Goal: Task Accomplishment & Management: Use online tool/utility

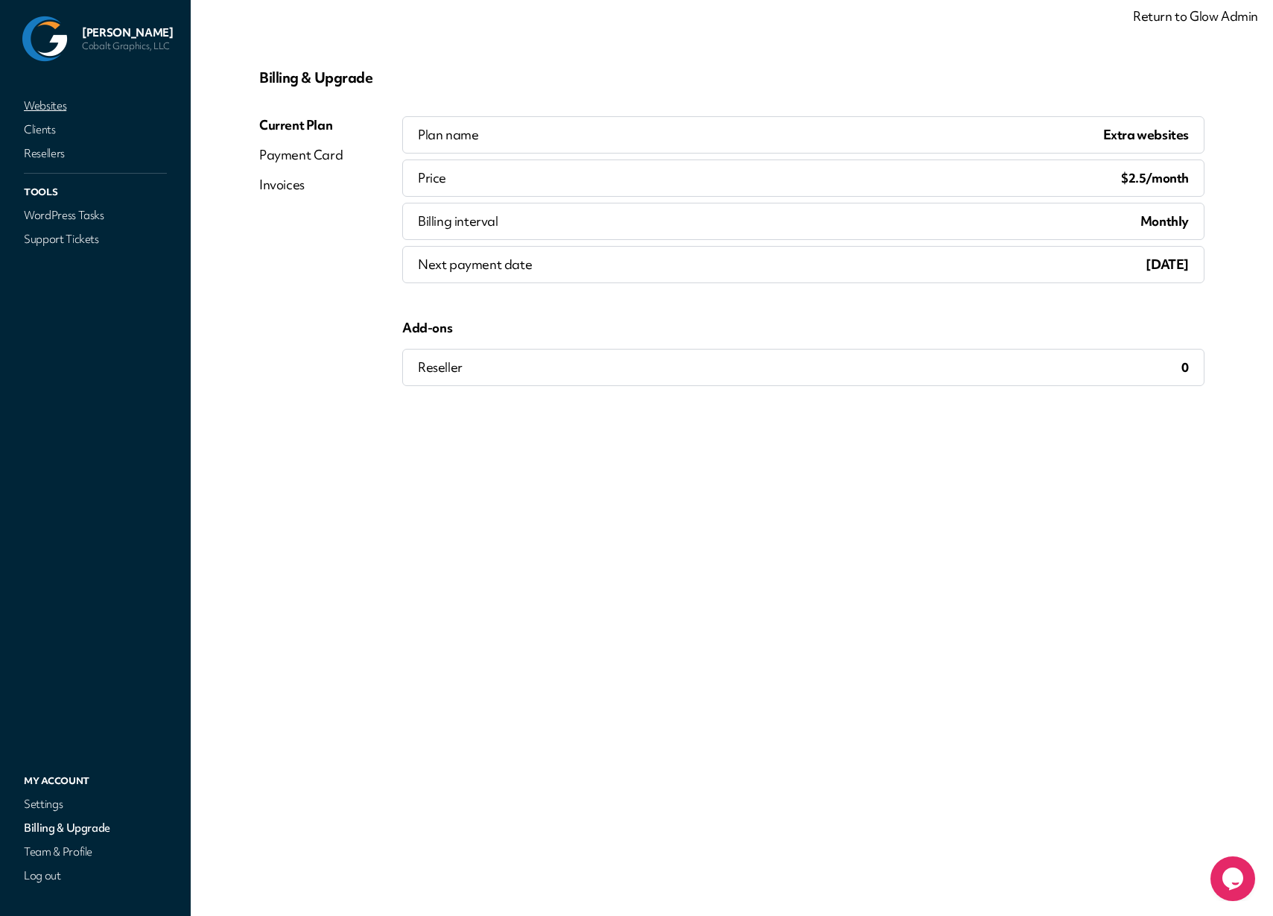
click at [41, 107] on link "Websites" at bounding box center [95, 105] width 149 height 21
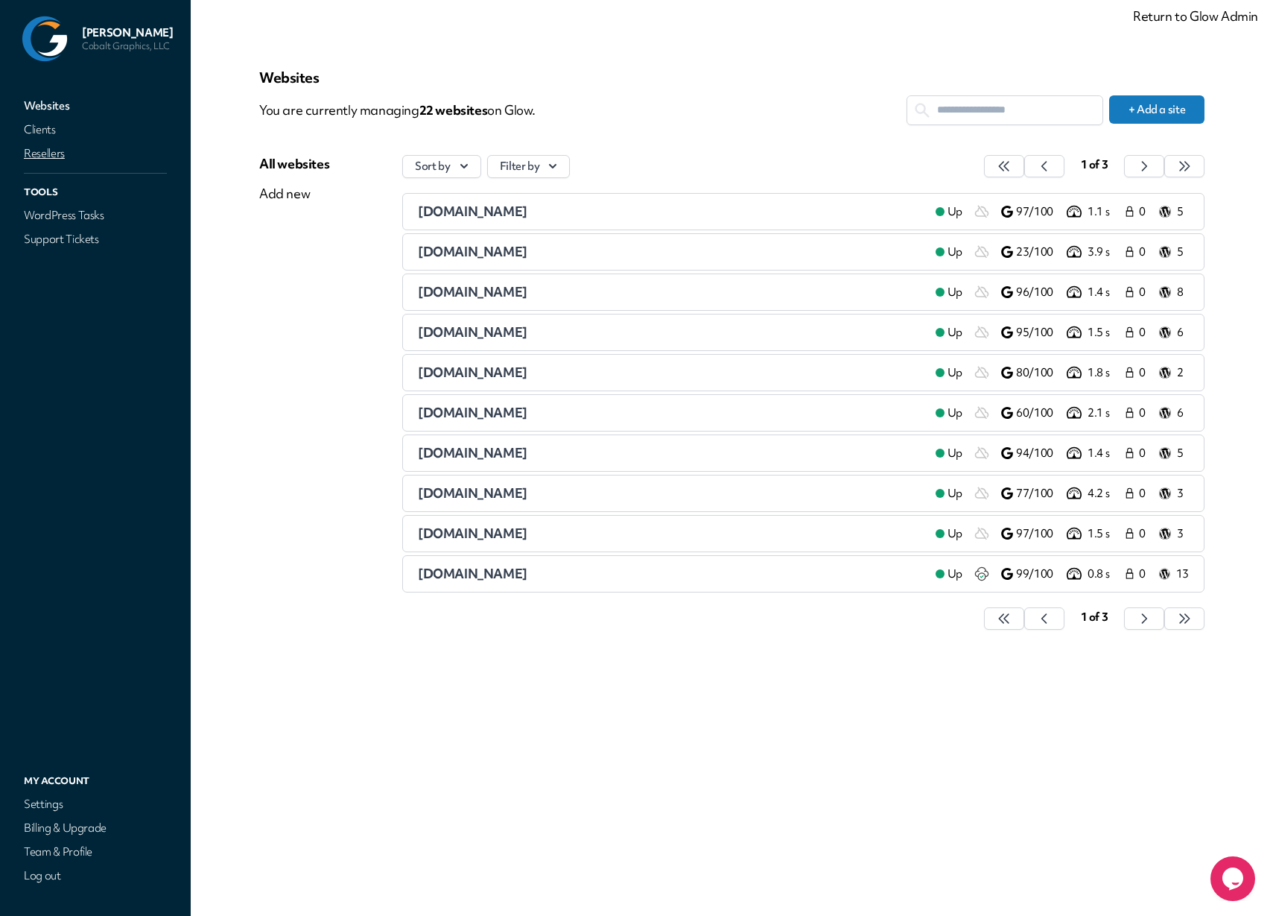
click at [34, 159] on link "Resellers" at bounding box center [95, 153] width 149 height 21
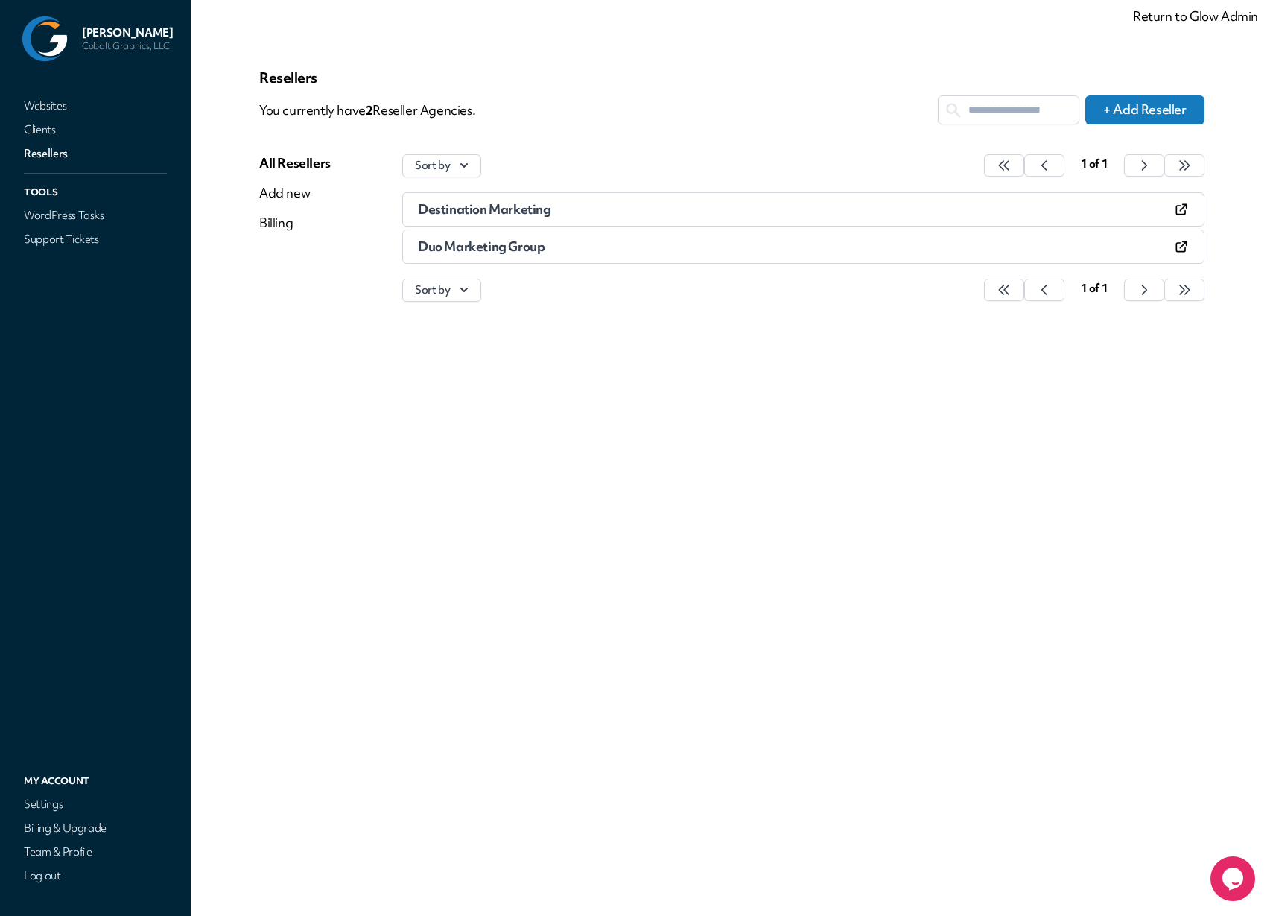
click at [466, 213] on span "Destination Marketing" at bounding box center [484, 208] width 133 height 17
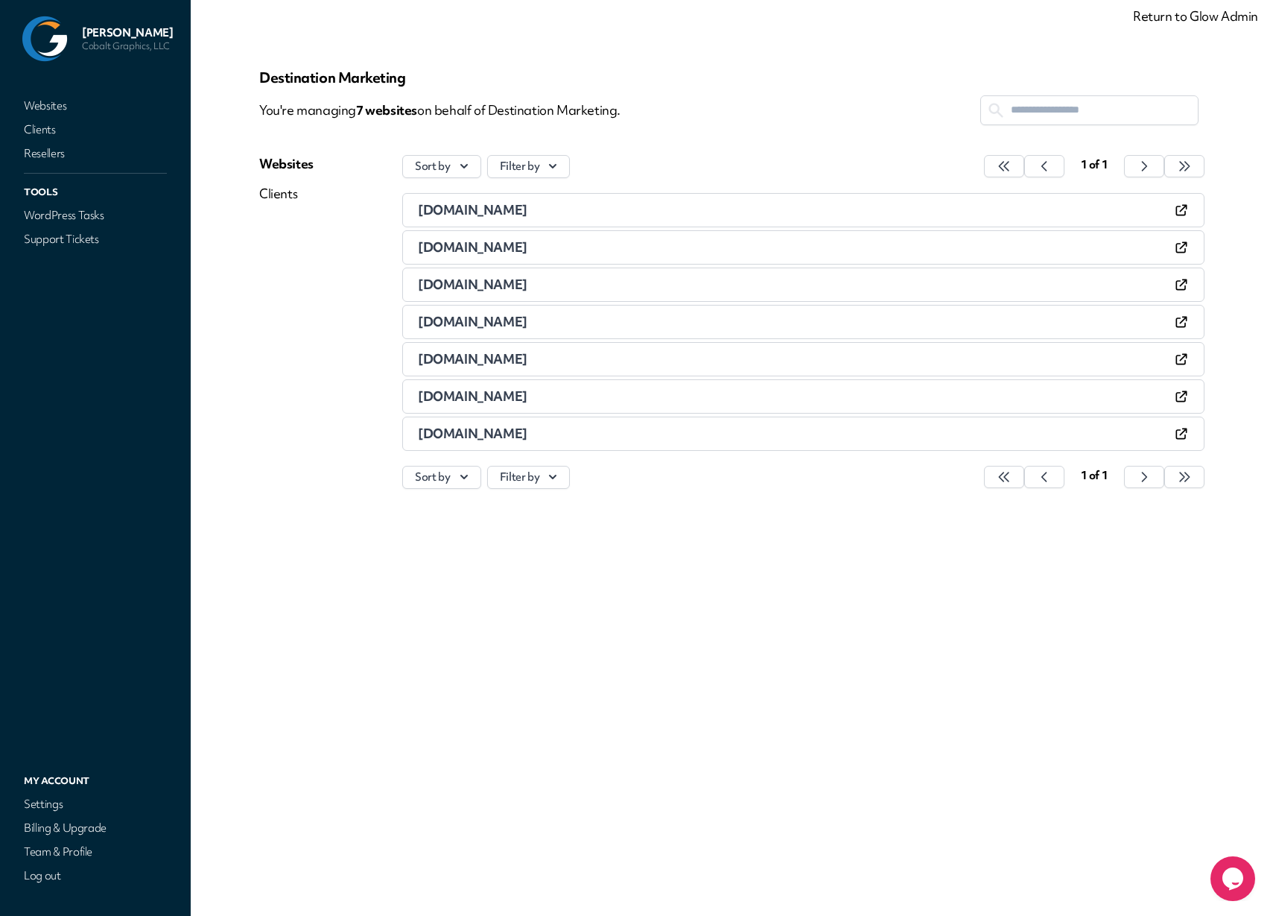
click at [1024, 115] on input "text" at bounding box center [1089, 110] width 217 height 28
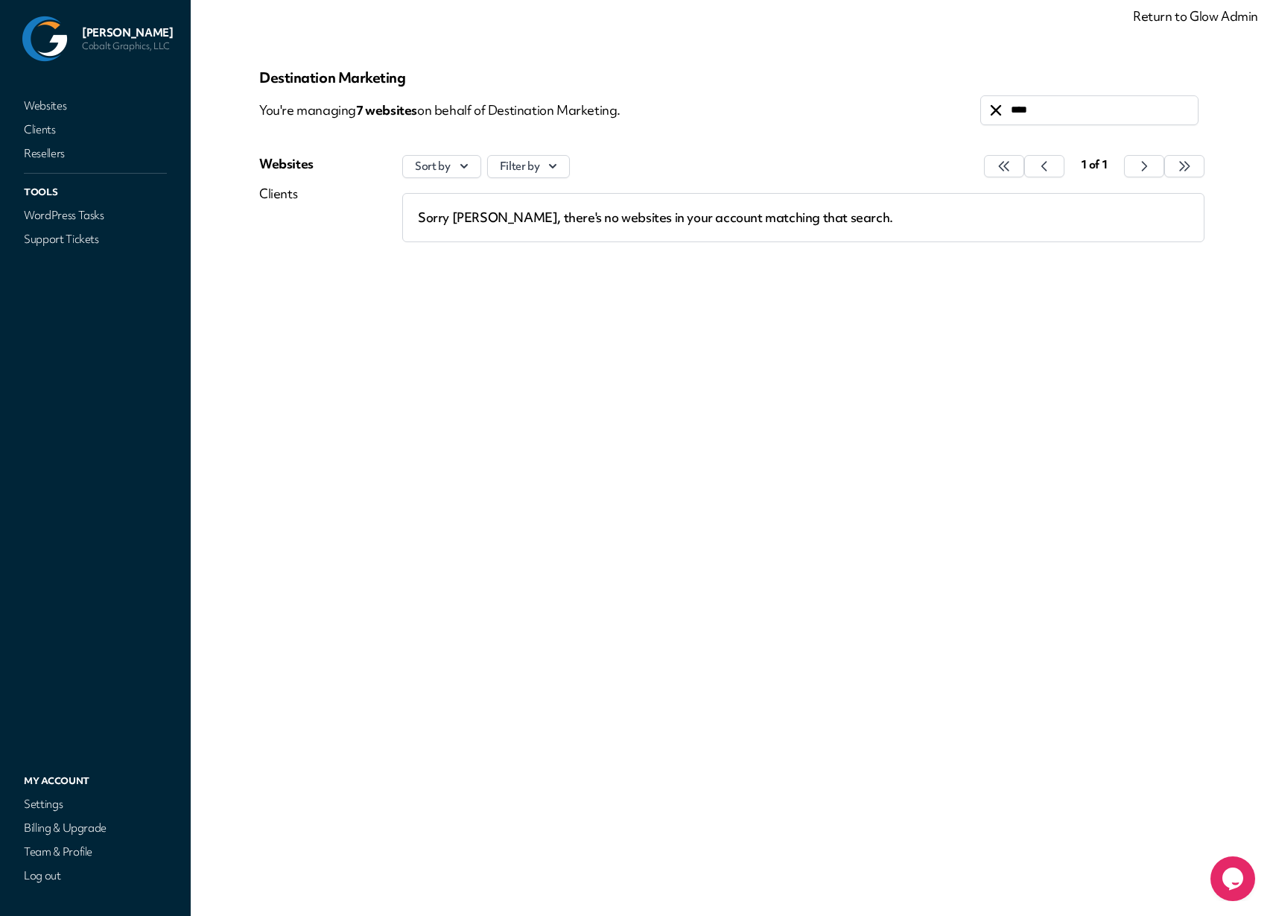
type input "****"
click at [1168, 10] on link "Return to Glow Admin" at bounding box center [1195, 15] width 125 height 17
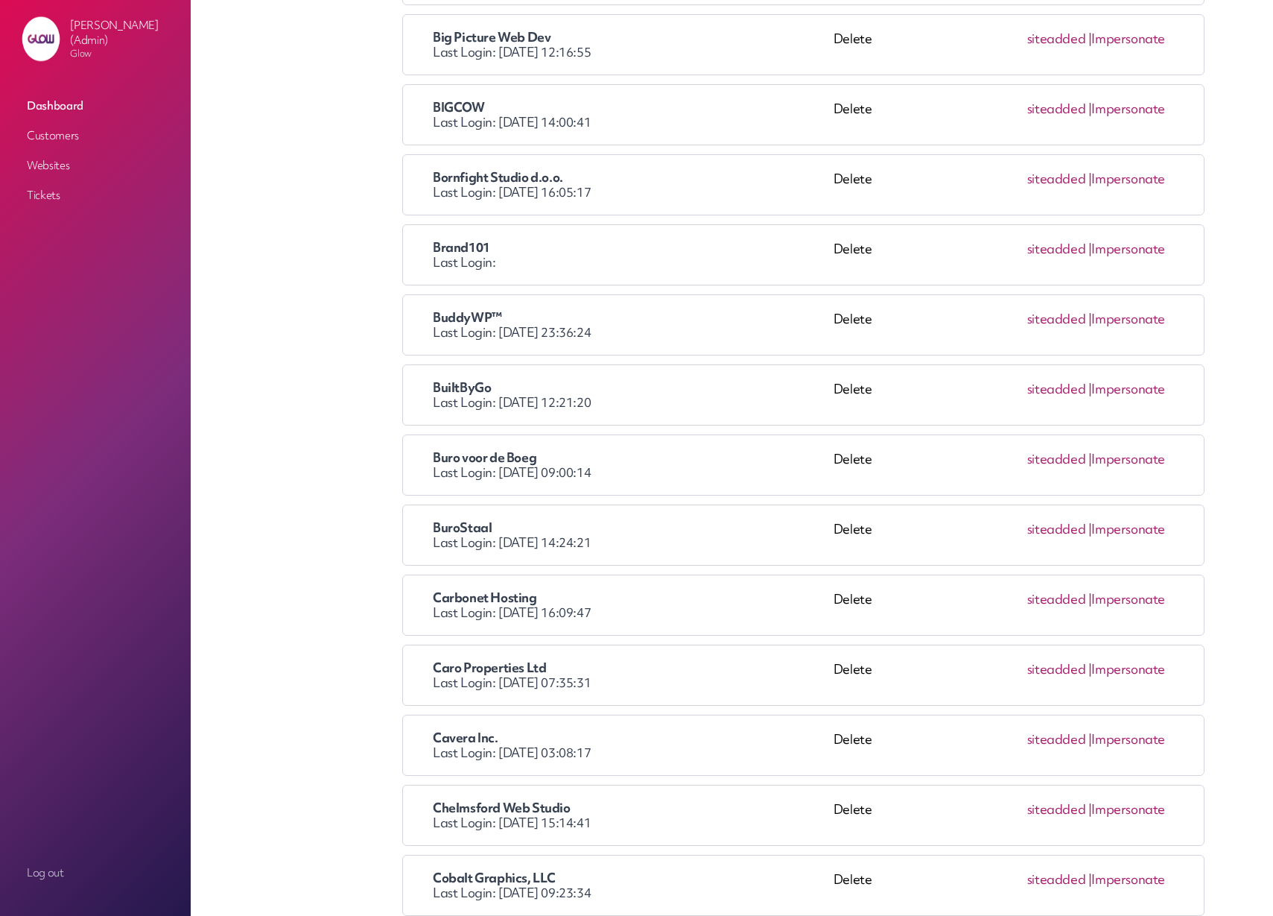
click at [1140, 460] on link "Impersonate" at bounding box center [1128, 458] width 74 height 17
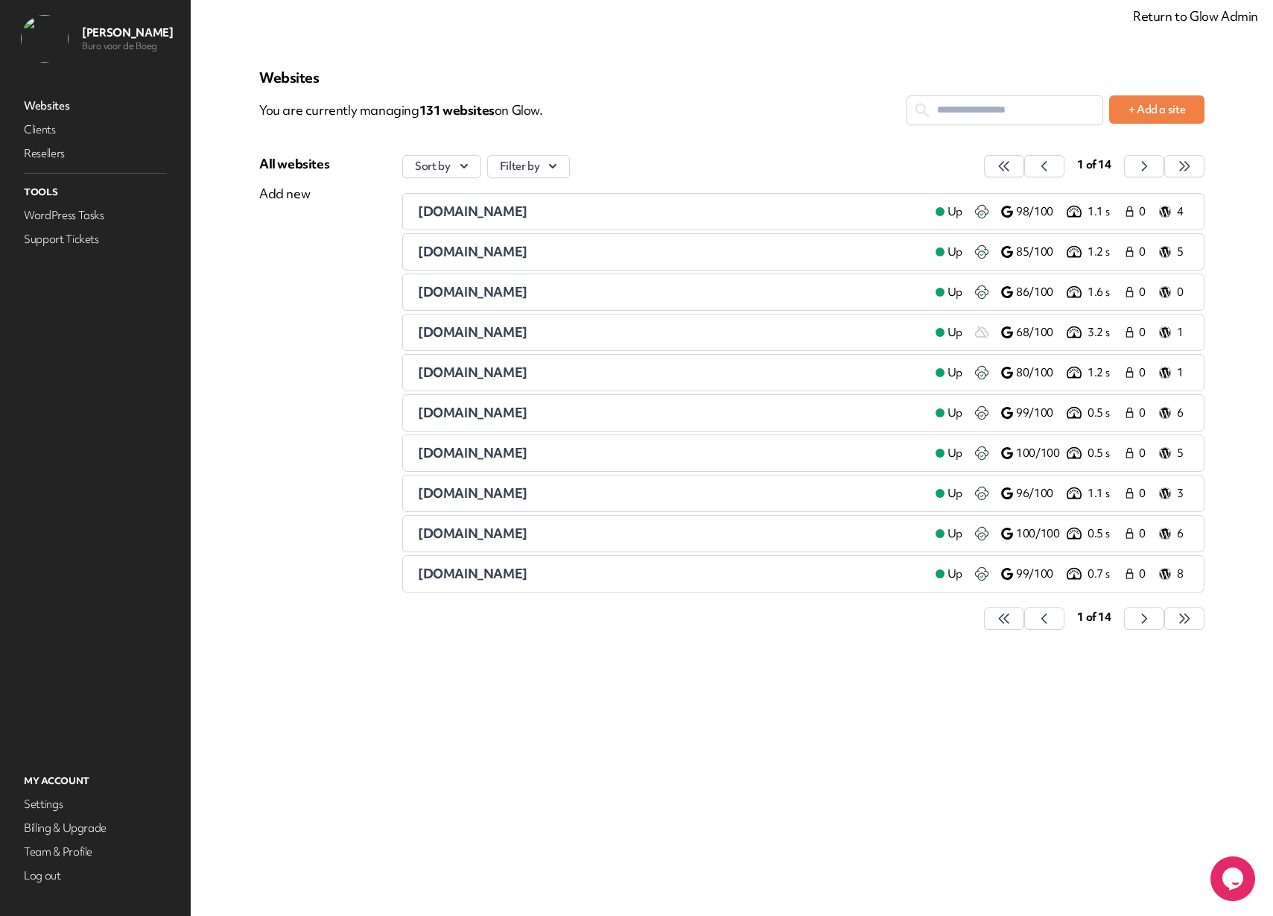
click at [993, 101] on input "text" at bounding box center [1004, 110] width 195 height 28
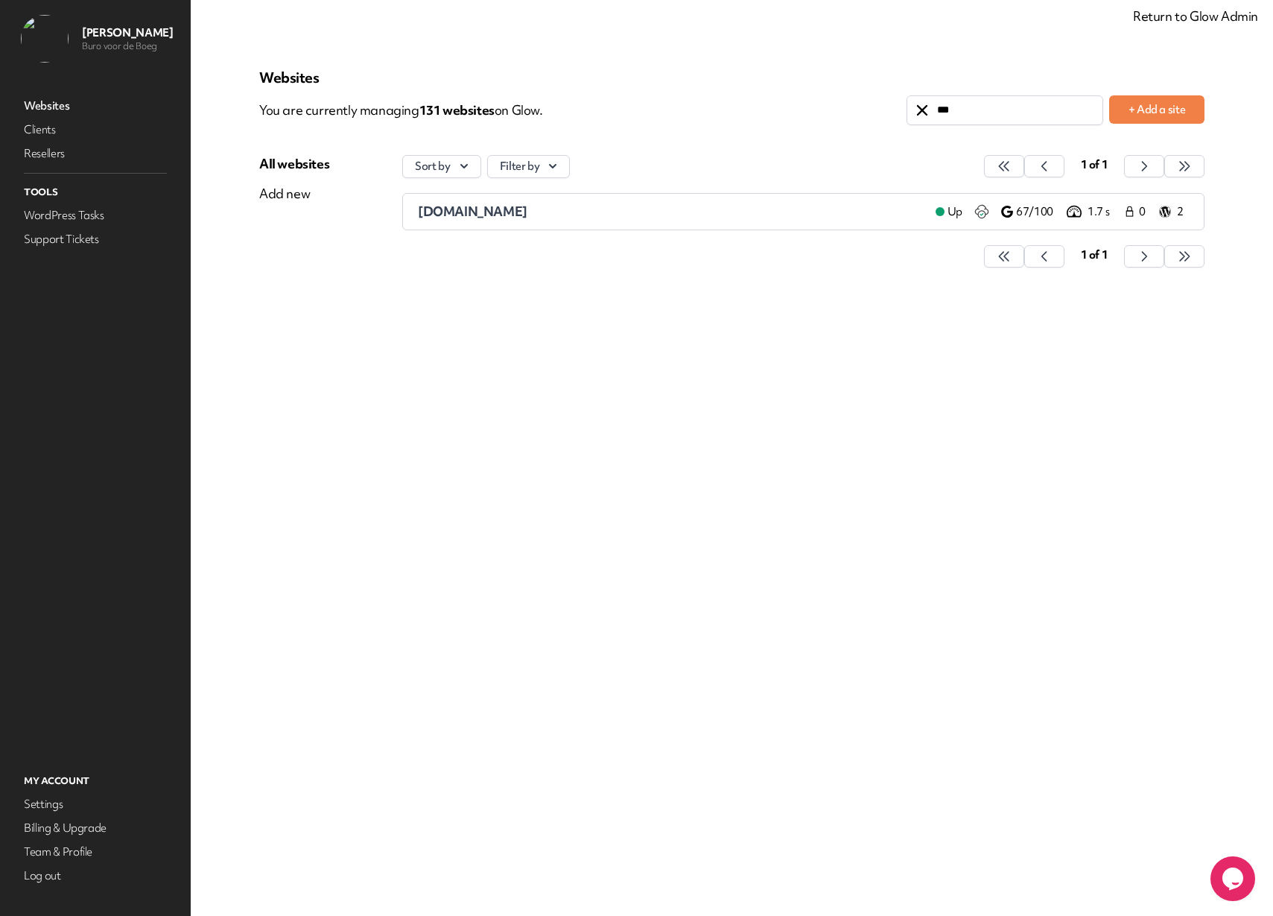
type input "***"
click at [501, 212] on span "sereenuitvaart.nl" at bounding box center [473, 211] width 110 height 17
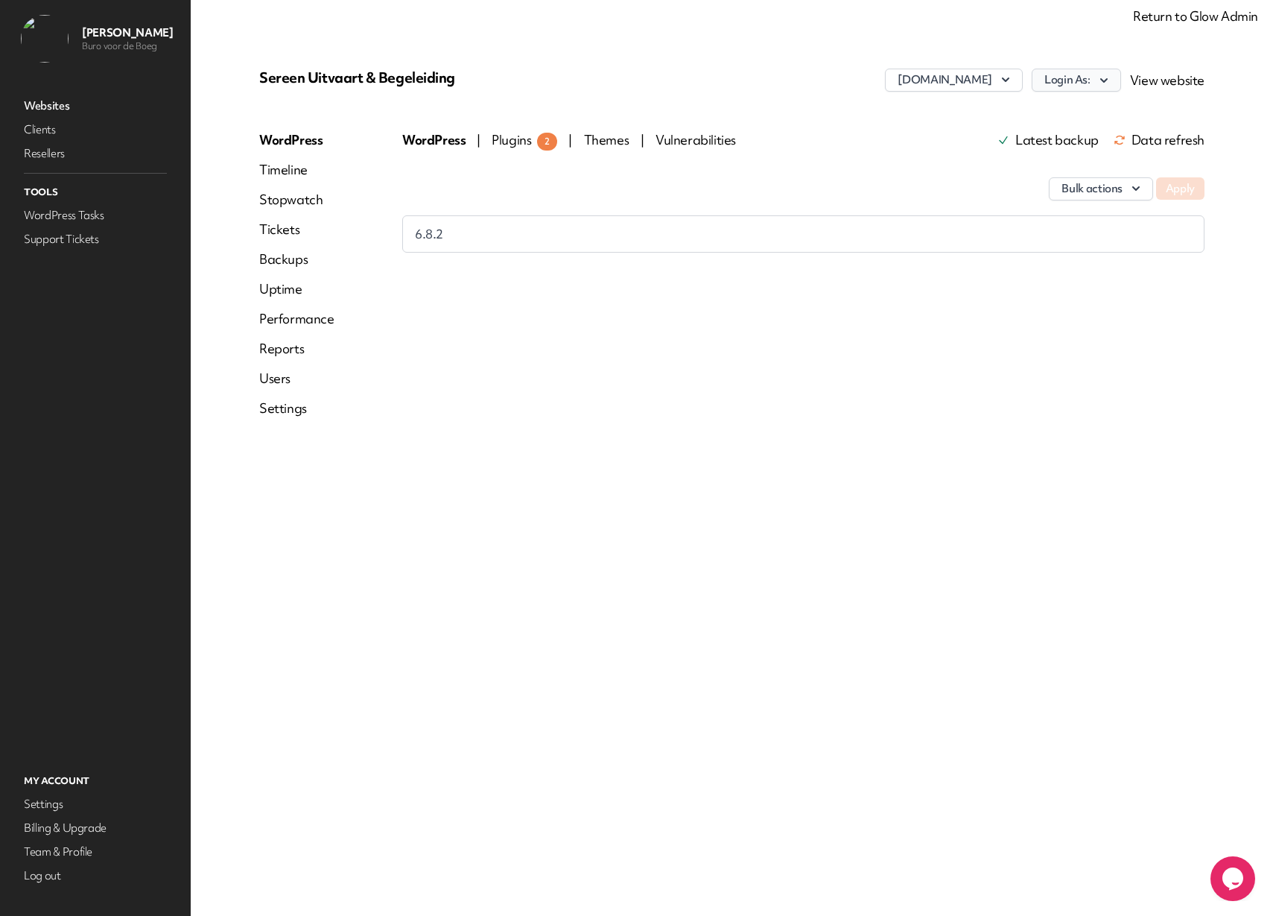
click at [1079, 83] on button "Login As:" at bounding box center [1076, 80] width 89 height 23
click at [1018, 104] on link "bvdb" at bounding box center [1037, 112] width 165 height 28
click at [747, 387] on div "WordPress | Plugins 2 | Themes | Vulnerabilities Latest backup Data refresh Bul…" at bounding box center [803, 280] width 802 height 298
click at [34, 105] on link "Websites" at bounding box center [95, 105] width 149 height 21
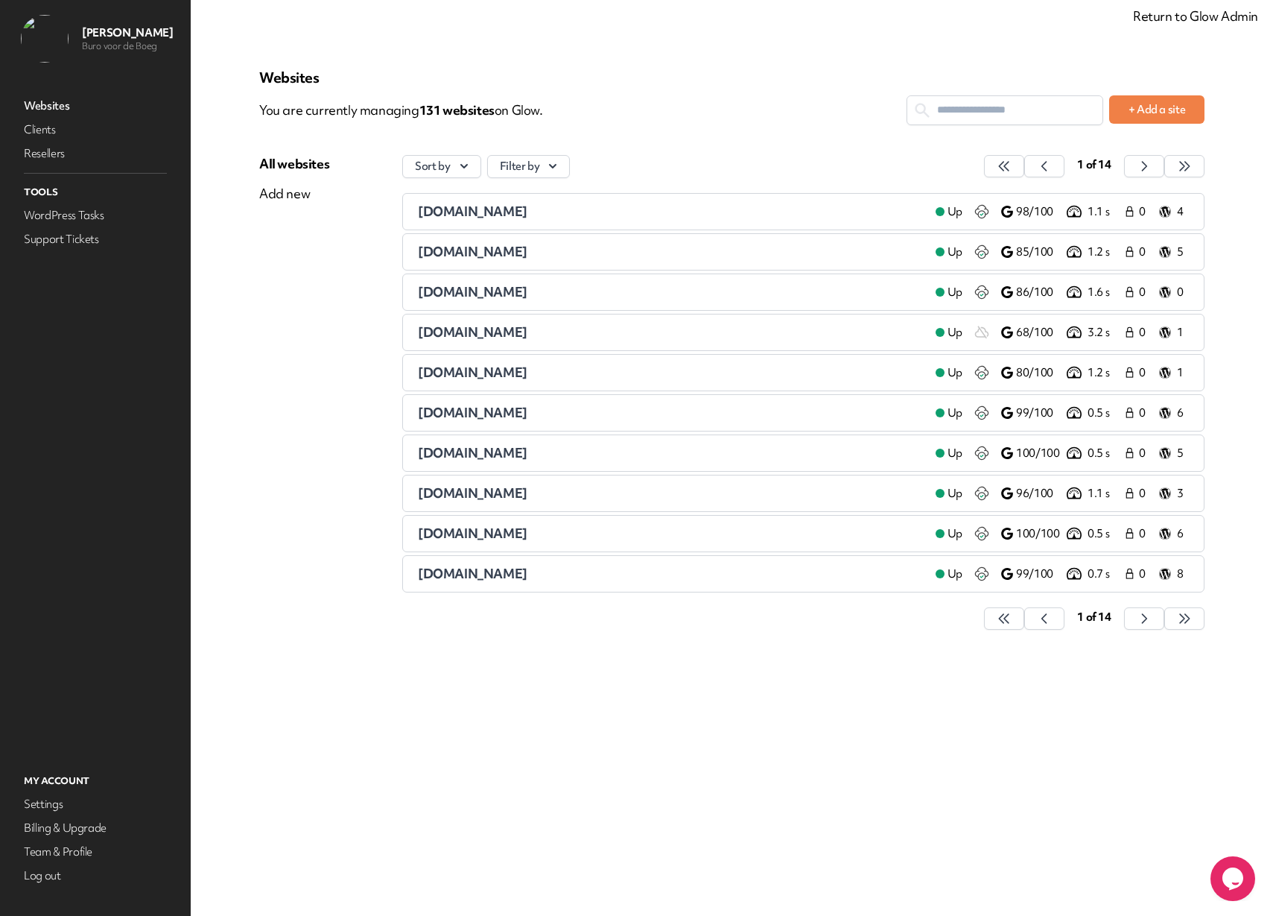
click at [964, 111] on input "text" at bounding box center [1004, 110] width 195 height 28
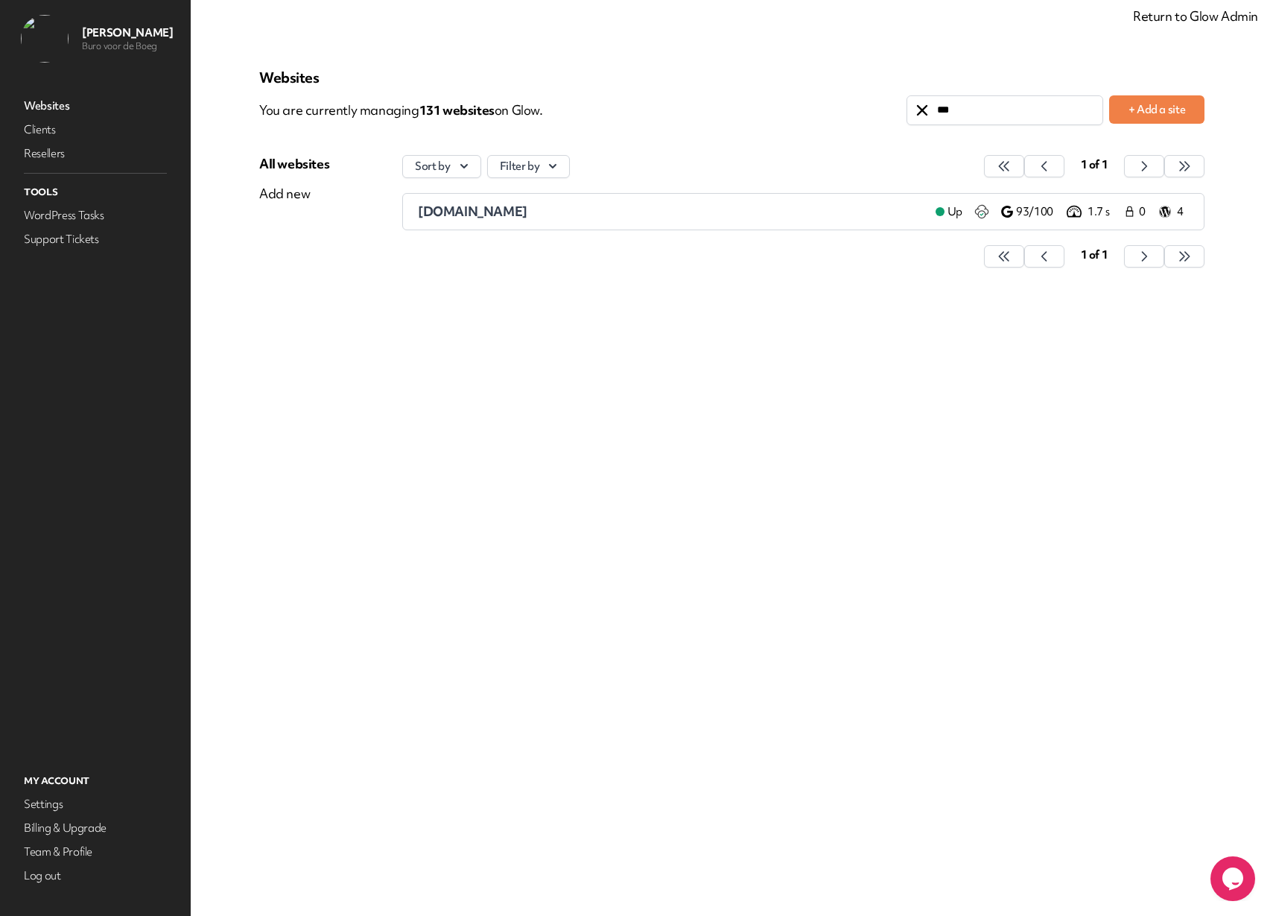
type input "***"
click at [816, 212] on div "dck.nu" at bounding box center [671, 212] width 506 height 18
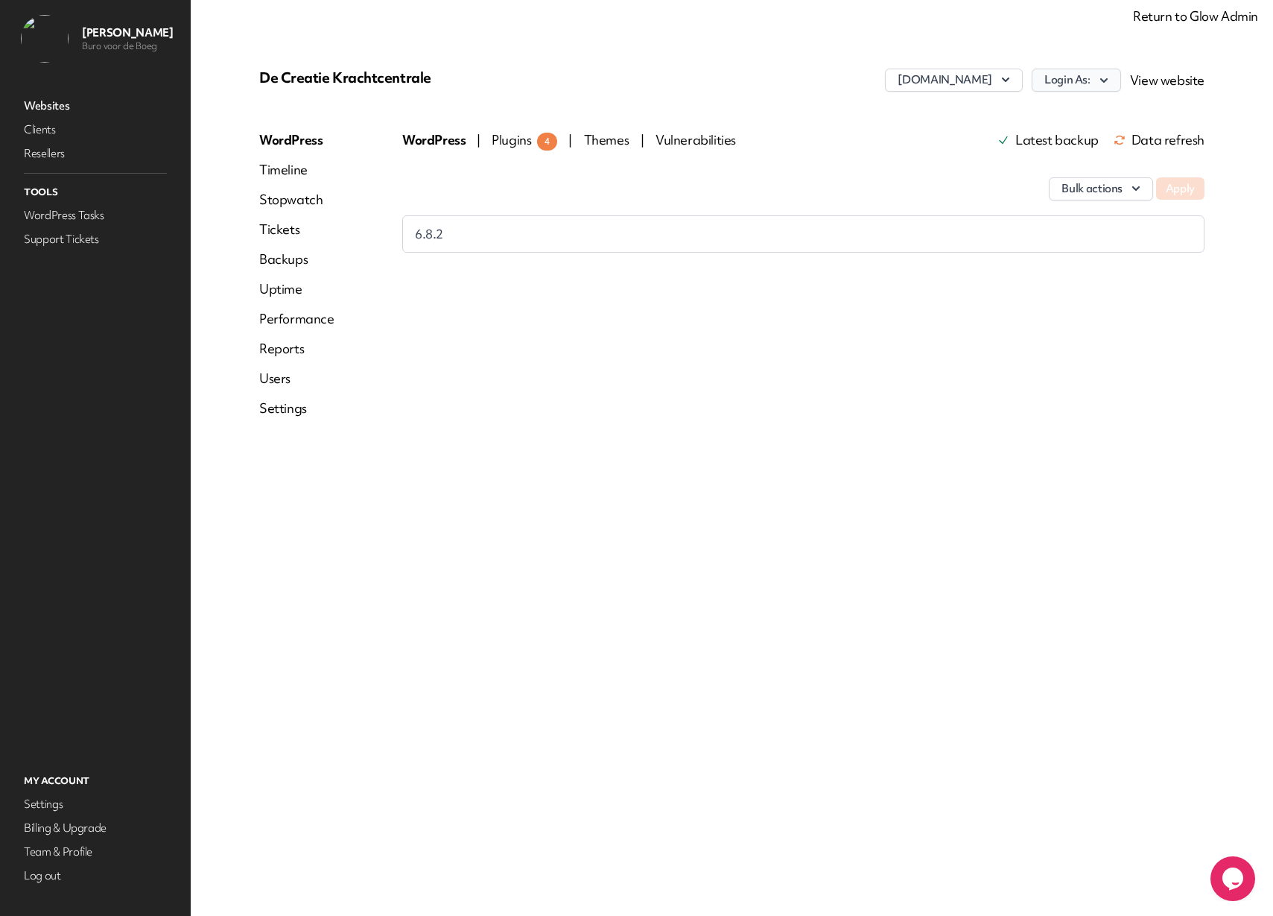
click at [1079, 80] on button "Login As:" at bounding box center [1076, 80] width 89 height 23
click at [1050, 107] on link "bvdb" at bounding box center [1037, 112] width 165 height 28
click at [58, 104] on link "Websites" at bounding box center [95, 105] width 149 height 21
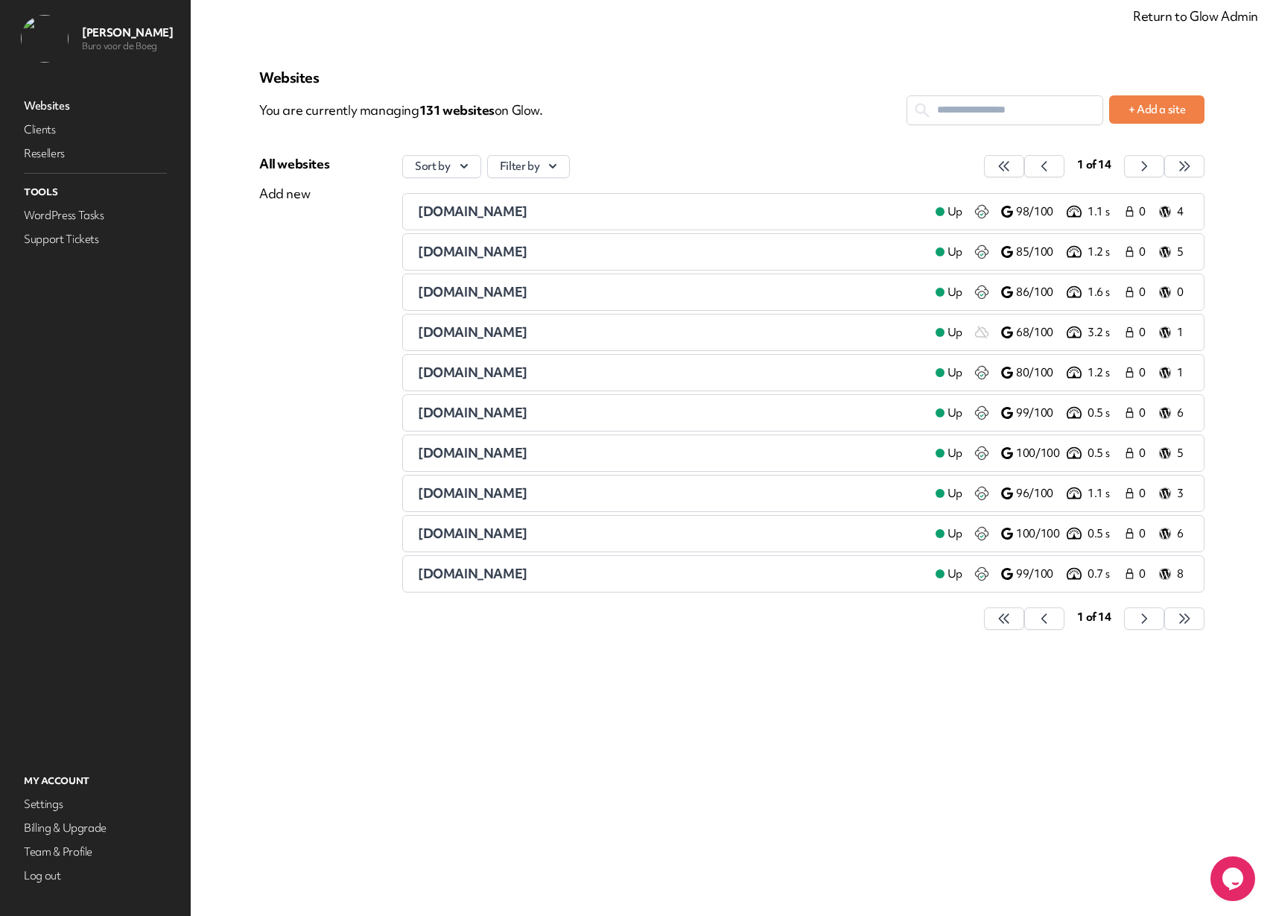
click at [963, 116] on input "text" at bounding box center [1004, 110] width 195 height 28
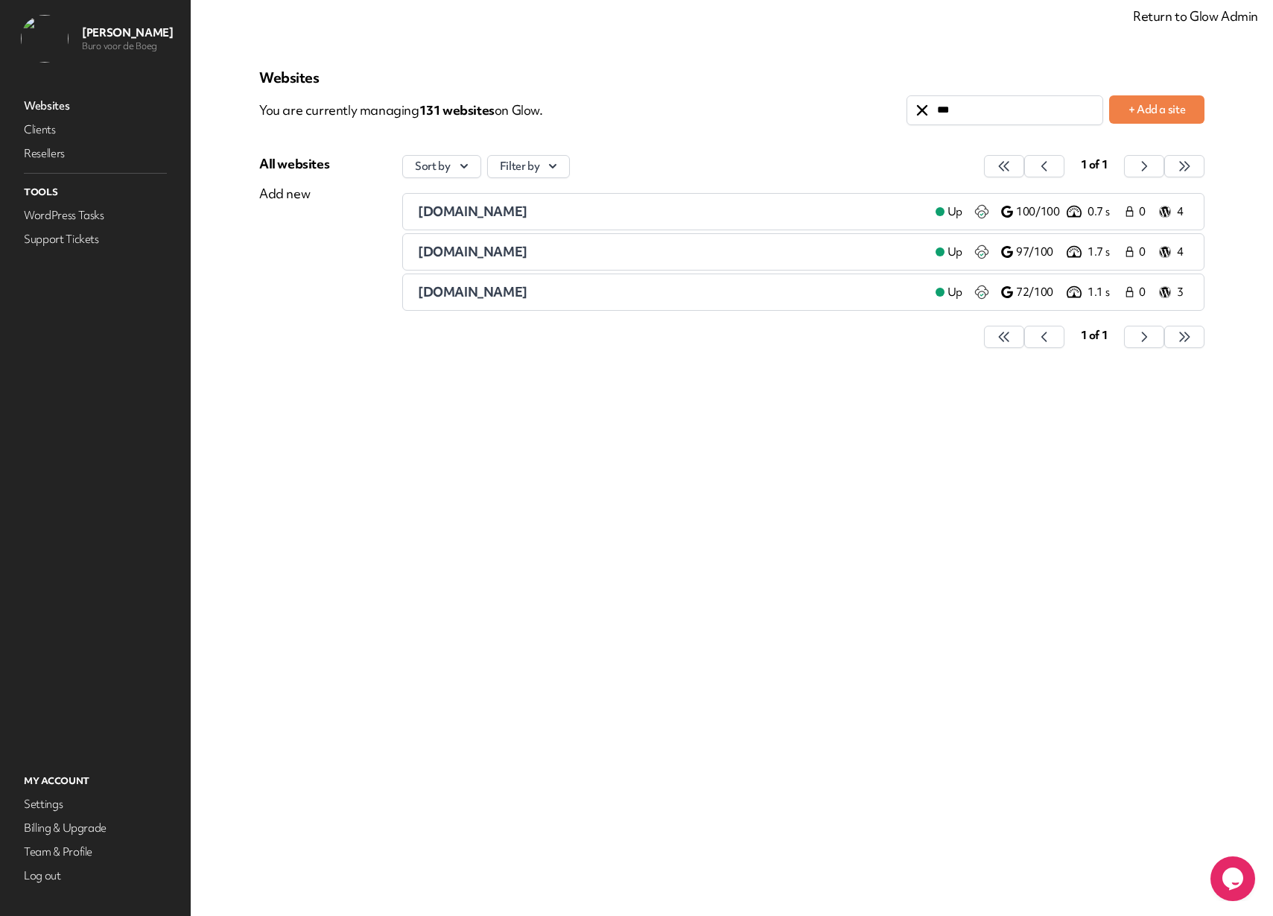
type input "***"
click at [501, 250] on span "nieuw-middelland.nl" at bounding box center [473, 251] width 110 height 17
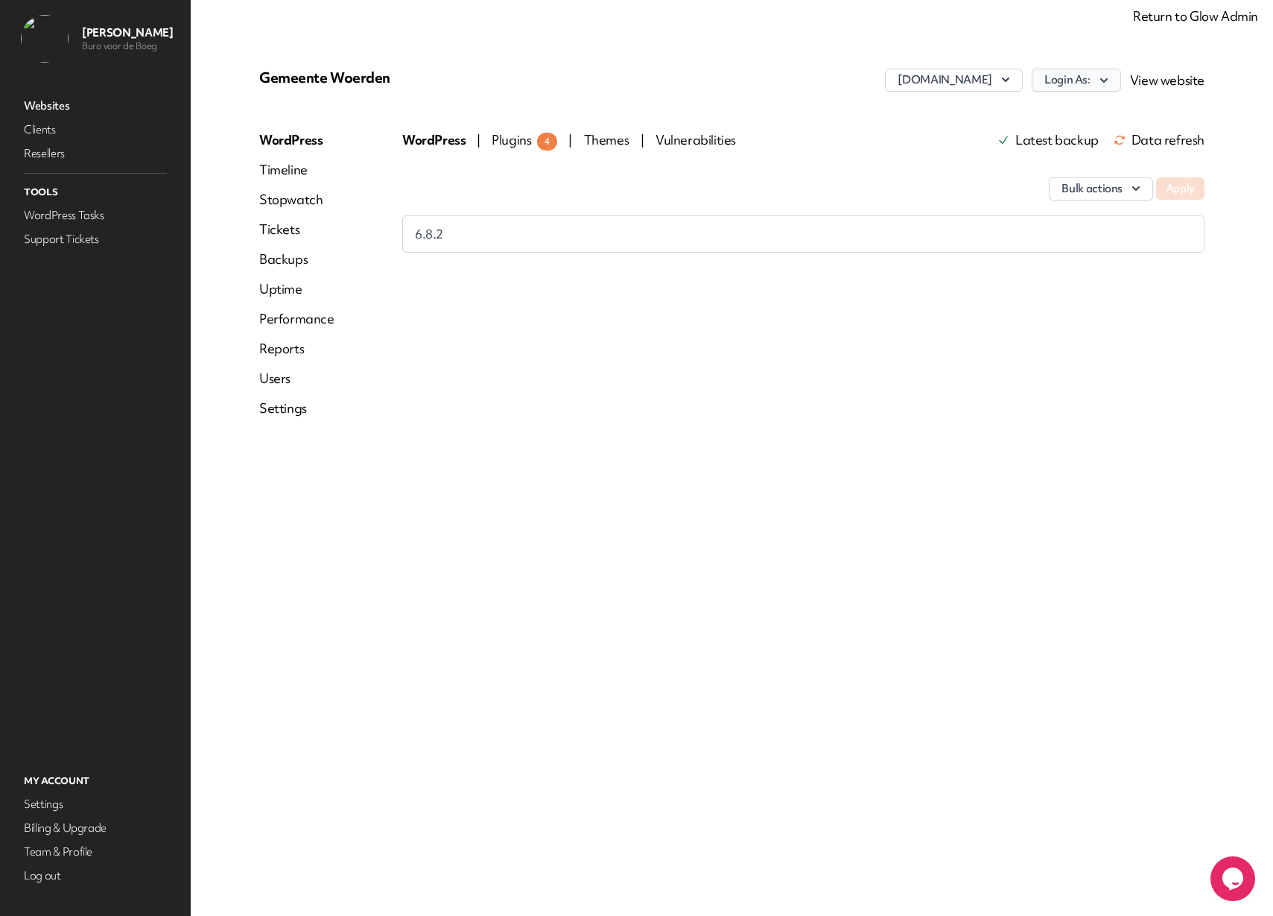
click at [1080, 83] on button "Login As:" at bounding box center [1076, 80] width 89 height 23
click at [1018, 112] on link "Buro voor de Boeg" at bounding box center [1037, 112] width 165 height 28
click at [60, 111] on link "Websites" at bounding box center [95, 105] width 149 height 21
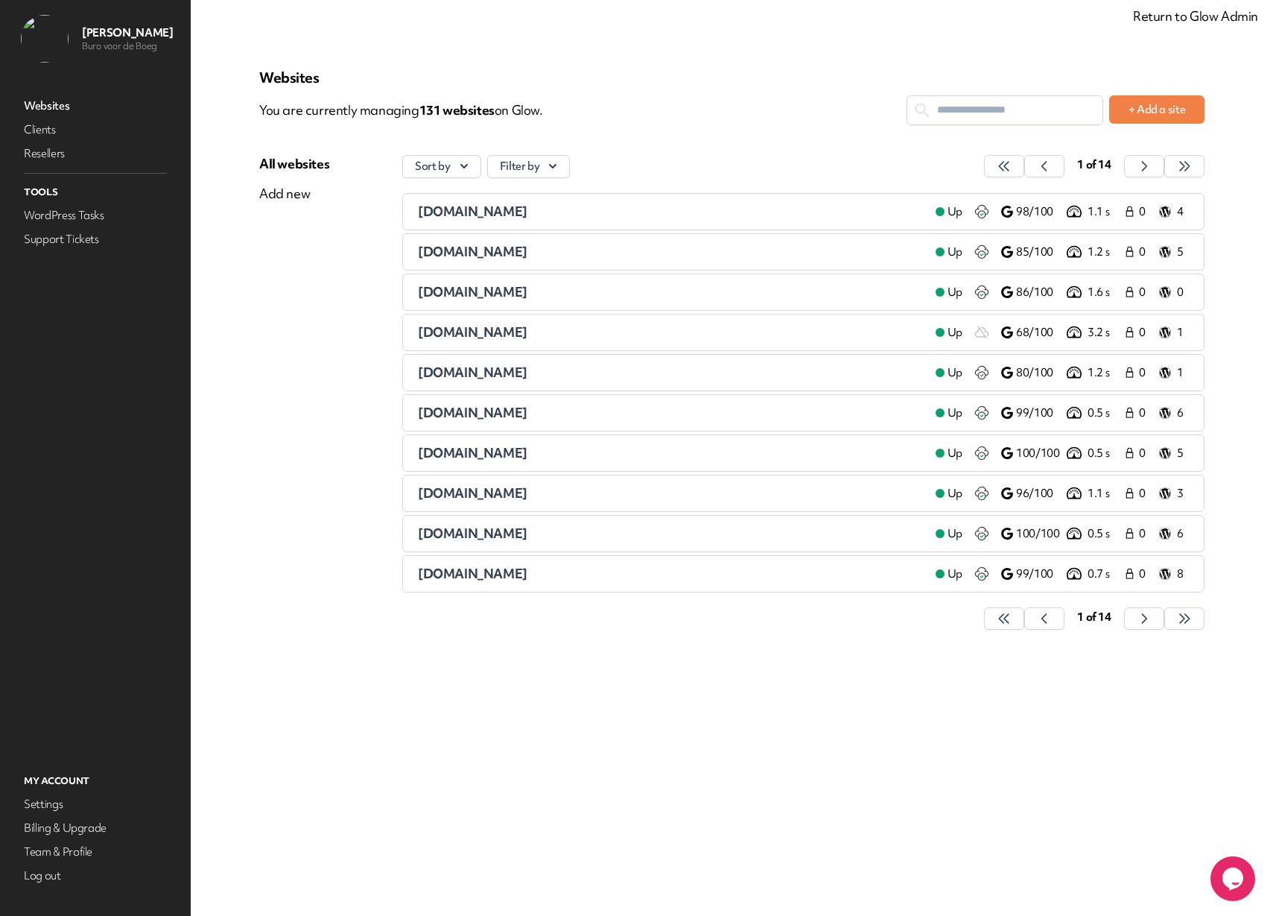
click at [1015, 109] on input "text" at bounding box center [1004, 110] width 195 height 28
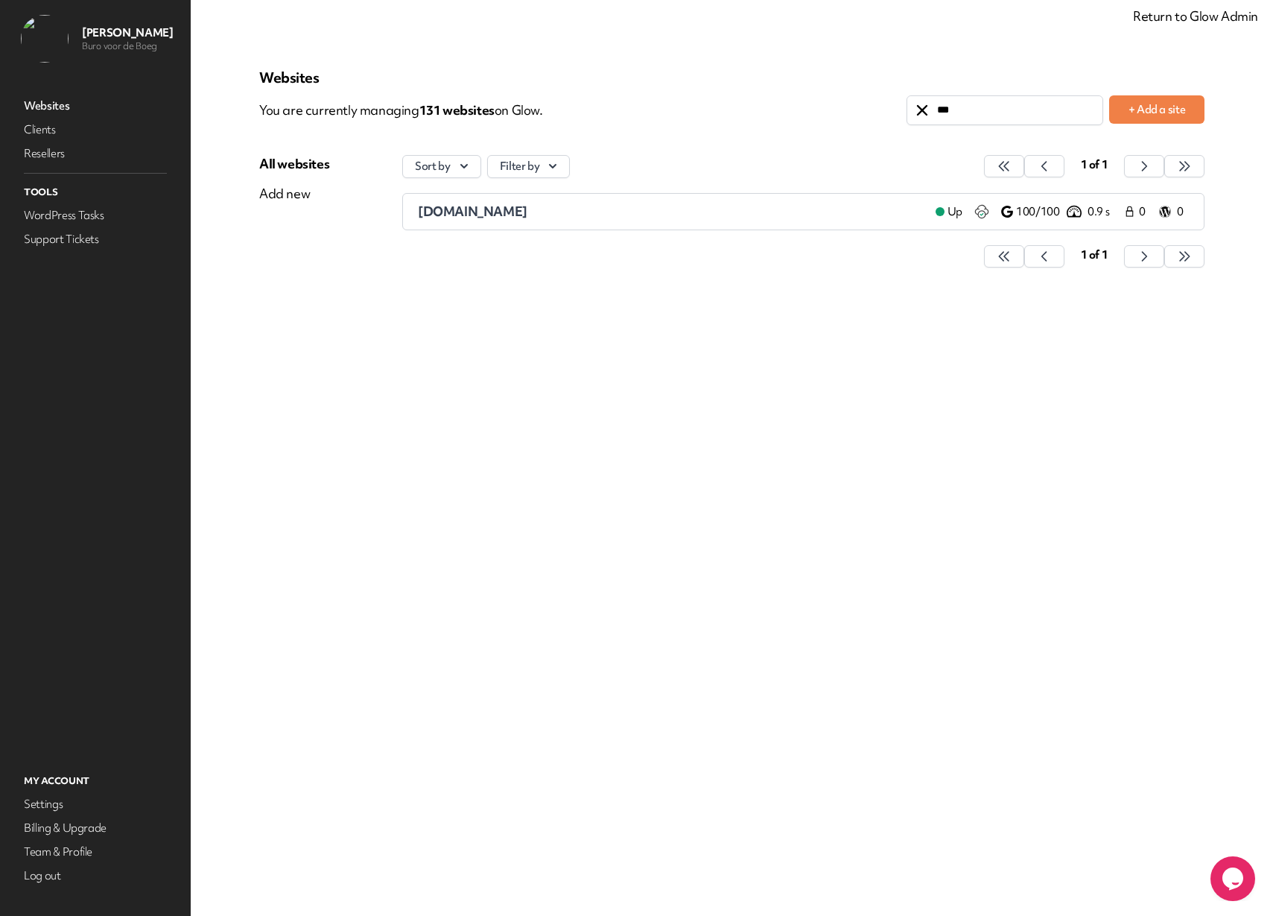
type input "***"
click at [771, 208] on div "hemlock.nl" at bounding box center [671, 212] width 506 height 18
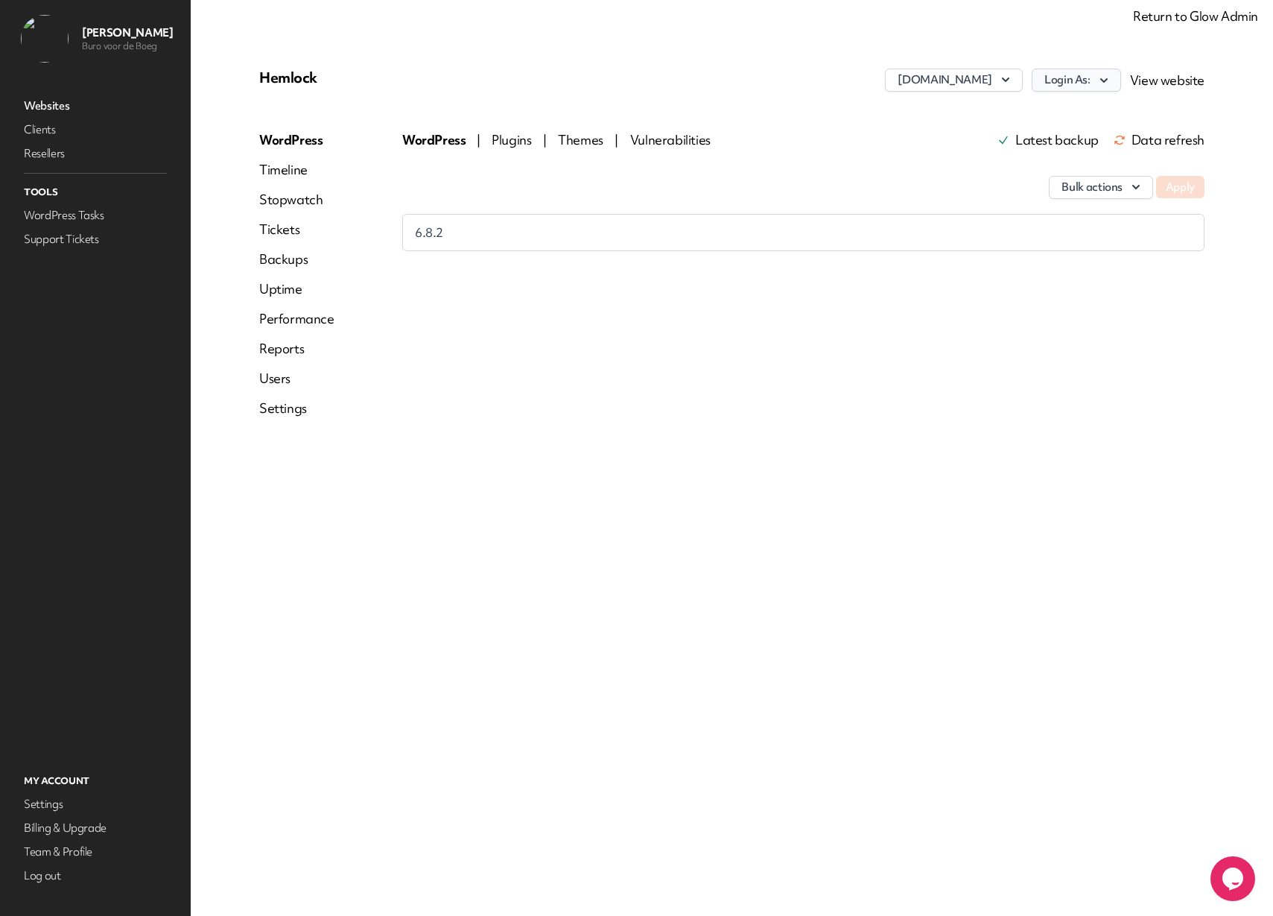
click at [1074, 84] on button "Login As:" at bounding box center [1076, 80] width 89 height 23
click at [1012, 110] on link "Gabrielle Albers" at bounding box center [1037, 112] width 165 height 28
click at [506, 141] on span "Plugins" at bounding box center [513, 139] width 42 height 17
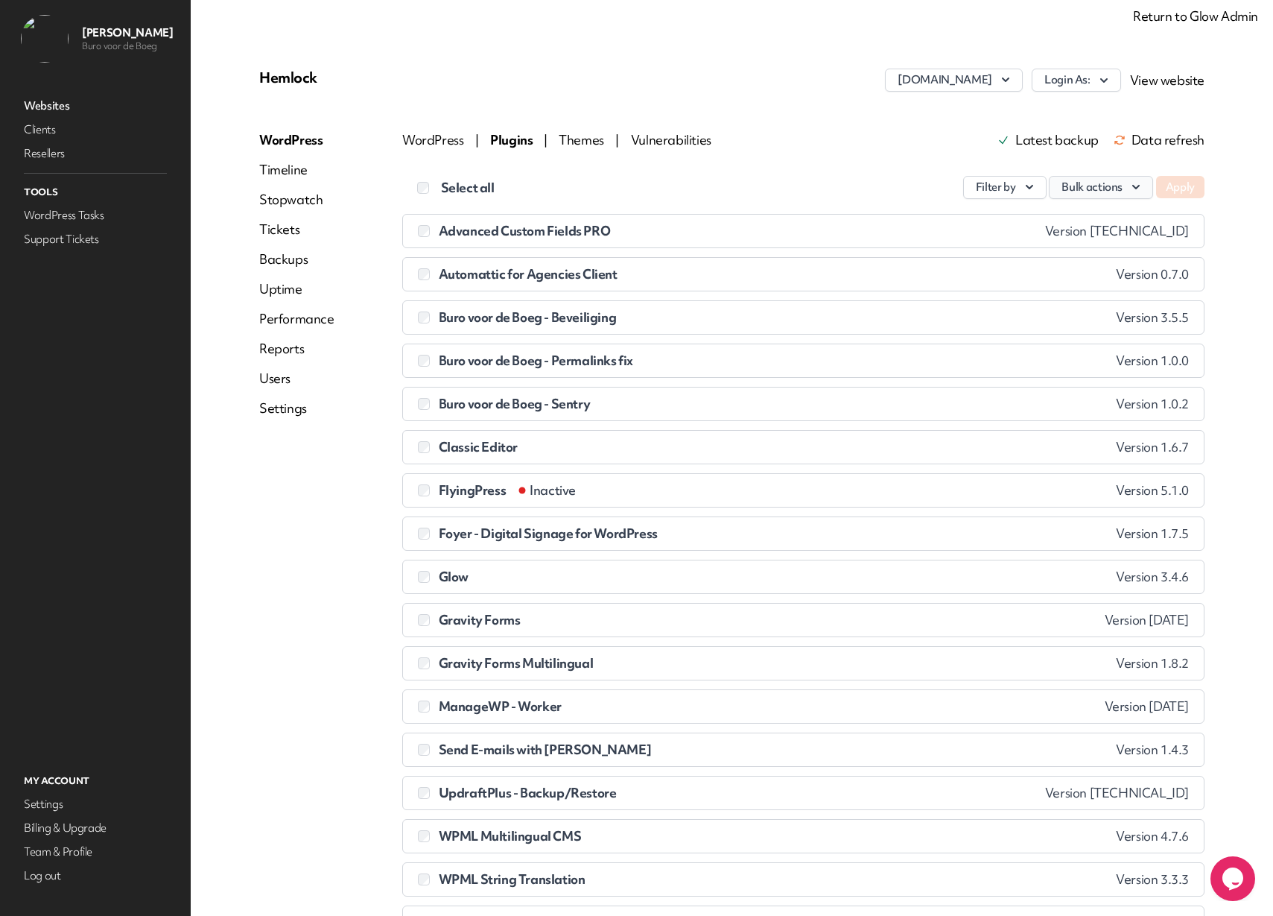
click at [1074, 194] on button "Bulk actions" at bounding box center [1101, 187] width 104 height 23
click at [802, 133] on div "WordPress | Plugins | Themes | Vulnerabilities Latest backup Data refresh" at bounding box center [803, 140] width 802 height 18
